Goal: Book appointment/travel/reservation

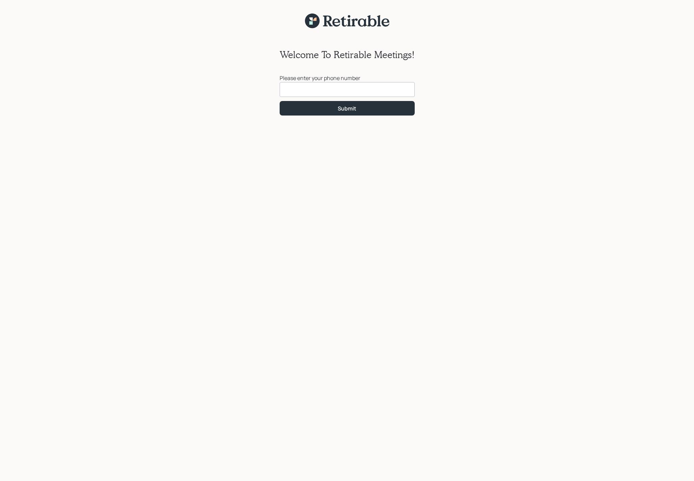
click at [409, 93] on input at bounding box center [347, 89] width 135 height 15
type input "[PHONE_NUMBER]"
click at [347, 108] on button "Submit" at bounding box center [347, 108] width 135 height 15
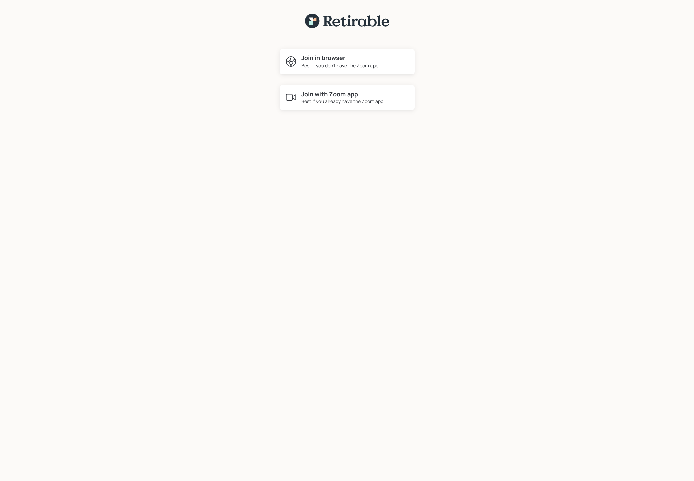
click at [380, 91] on h4 "Join with Zoom app" at bounding box center [342, 94] width 82 height 7
